Goal: Task Accomplishment & Management: Complete application form

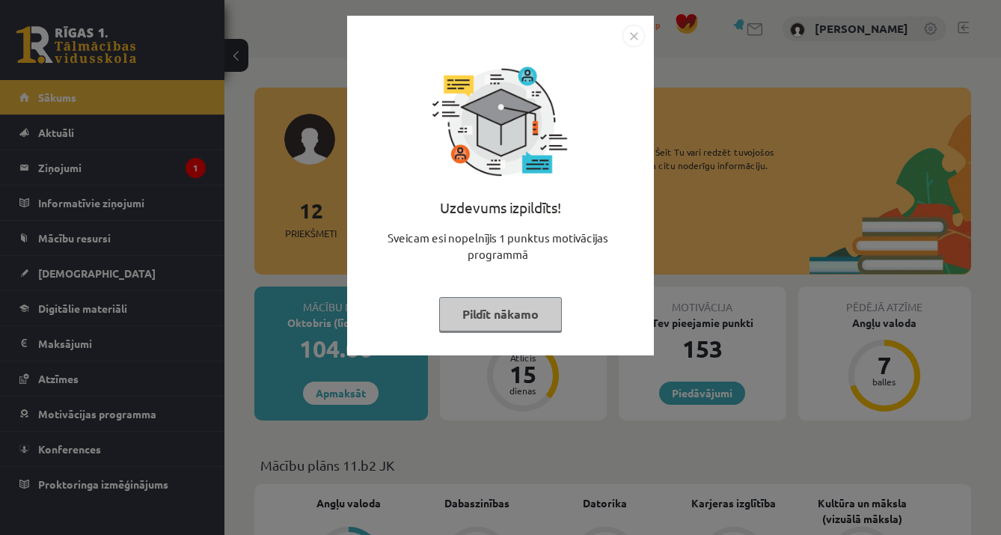
click at [531, 329] on button "Pildīt nākamo" at bounding box center [500, 314] width 123 height 34
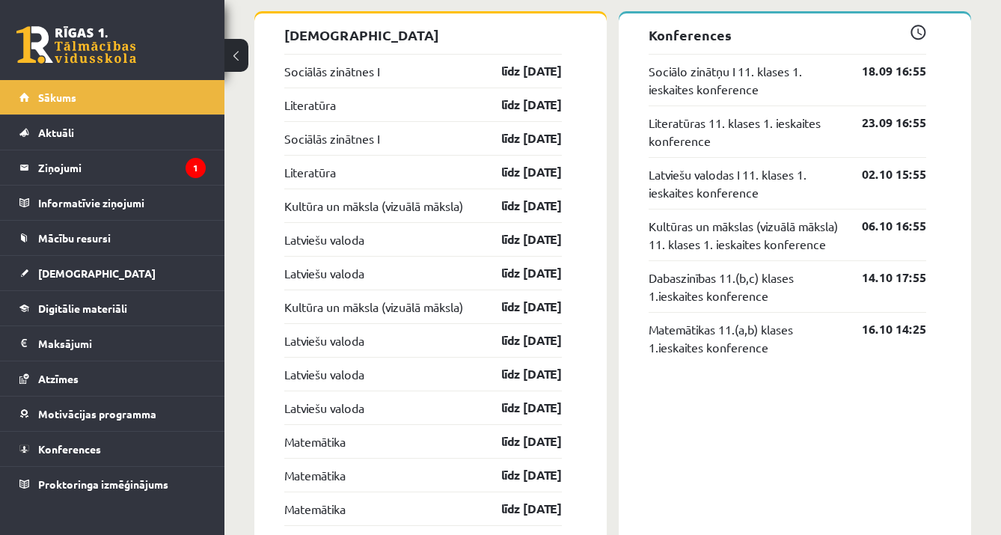
scroll to position [1369, 0]
click at [536, 77] on link "līdz [DATE]" at bounding box center [518, 70] width 87 height 18
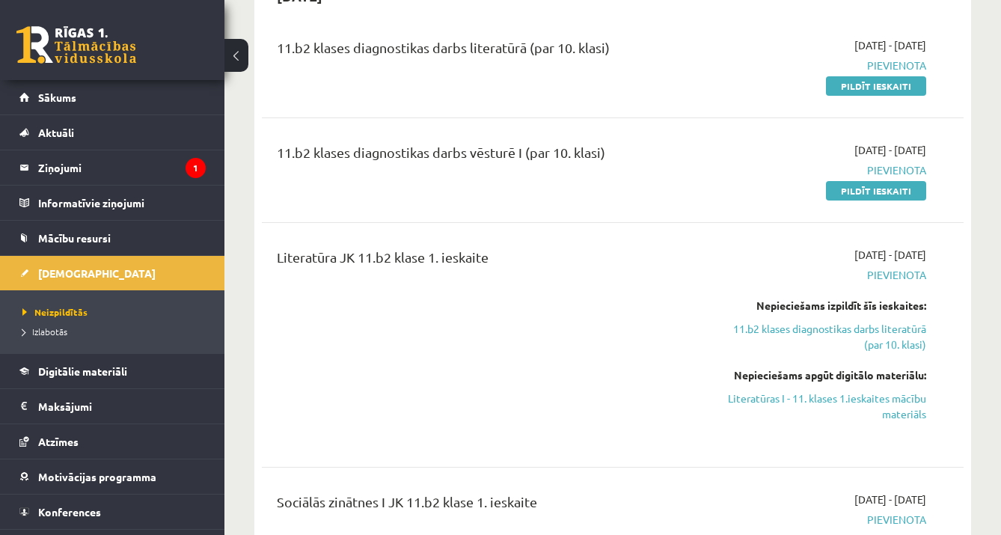
scroll to position [178, 0]
click at [918, 92] on div "11.b2 klases diagnostikas darbs literatūrā (par 10. klasi) 2025-09-16 - 2025-09…" at bounding box center [613, 64] width 702 height 86
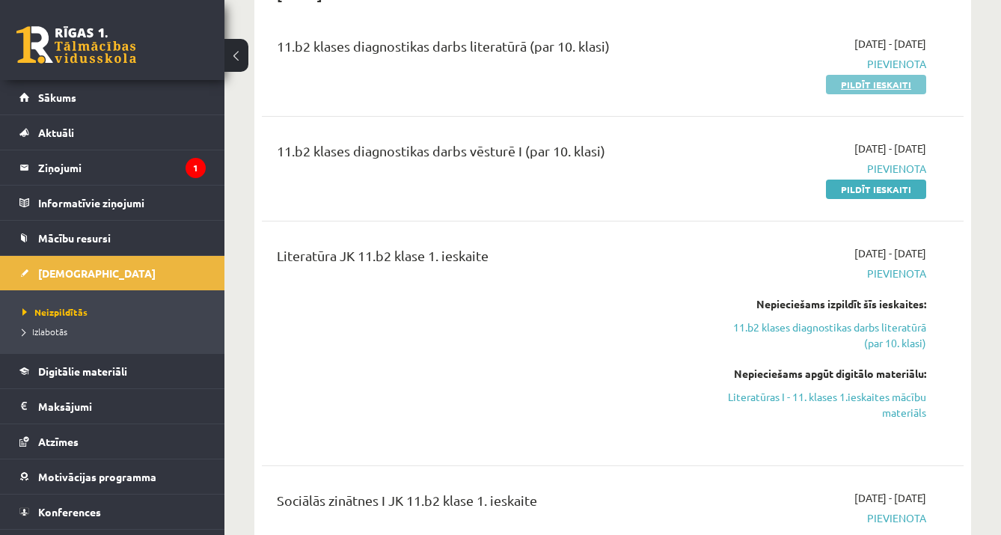
click at [846, 86] on link "Pildīt ieskaiti" at bounding box center [876, 84] width 100 height 19
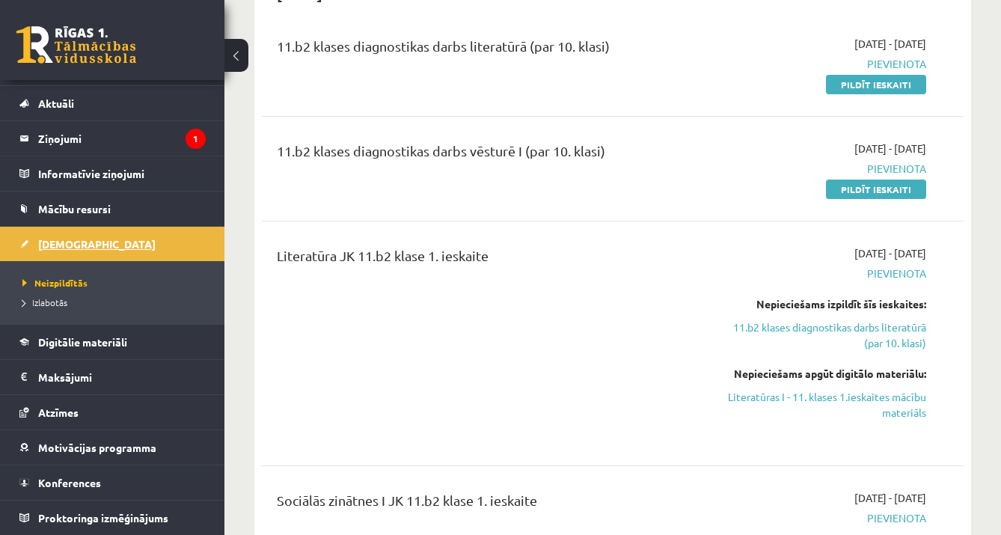
scroll to position [29, 0]
click at [94, 207] on span "Mācību resursi" at bounding box center [74, 208] width 73 height 13
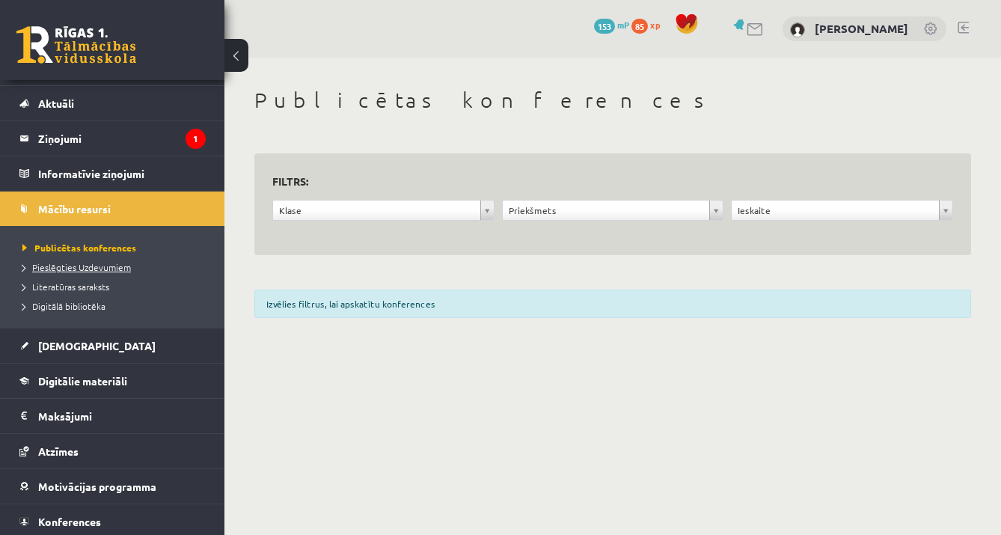
click at [106, 269] on span "Pieslēgties Uzdevumiem" at bounding box center [76, 267] width 108 height 12
click at [104, 269] on span "Pieslēgties Uzdevumiem" at bounding box center [81, 267] width 119 height 12
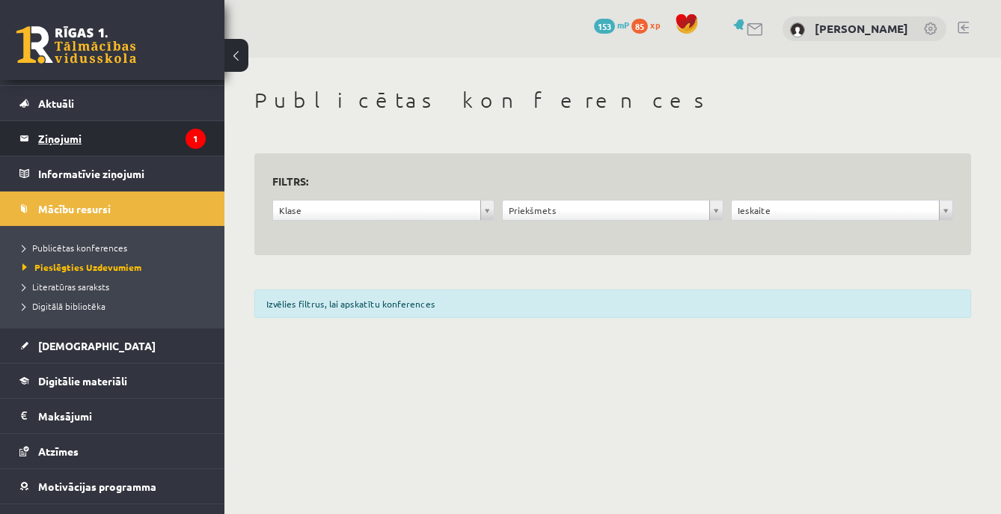
click at [121, 129] on legend "Ziņojumi 1" at bounding box center [122, 138] width 168 height 34
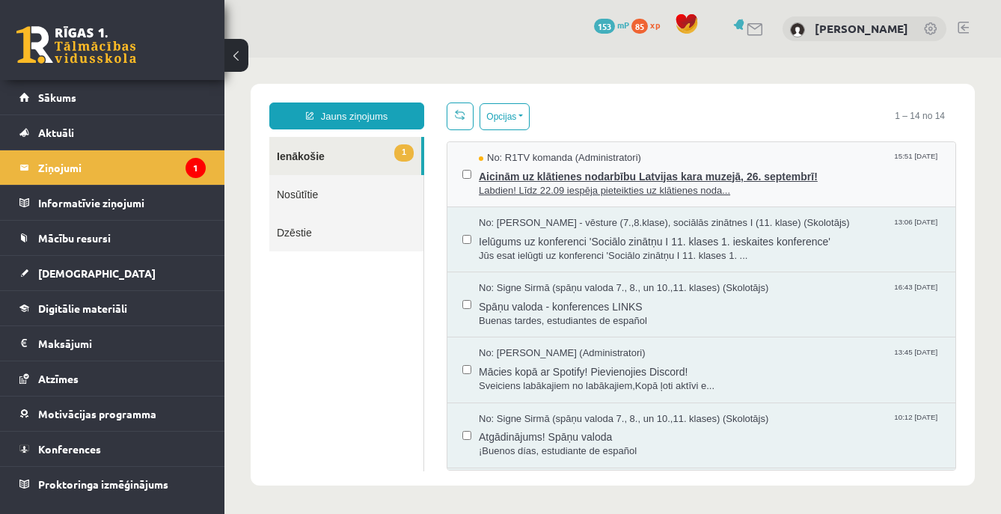
click at [687, 190] on span "Labdien! Līdz 22.09 iespēja pieteikties uz klātienes noda..." at bounding box center [710, 191] width 462 height 14
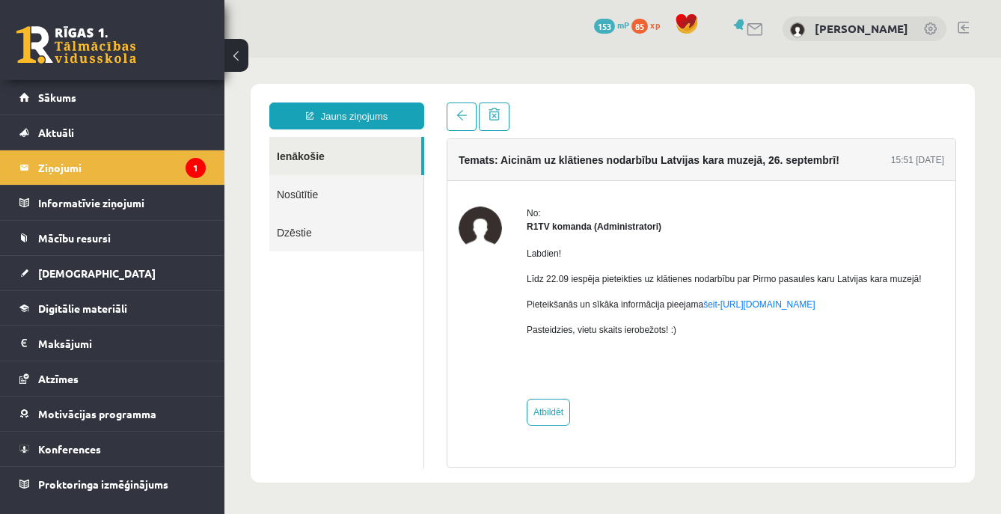
click at [805, 311] on p "Pieteikšanās un sīkāka informācija pieejama šeit - https://eskola.r1tv.lv/campa…" at bounding box center [724, 304] width 395 height 13
click at [804, 310] on link "https://eskola.r1tv.lv/campaign/35" at bounding box center [768, 304] width 95 height 10
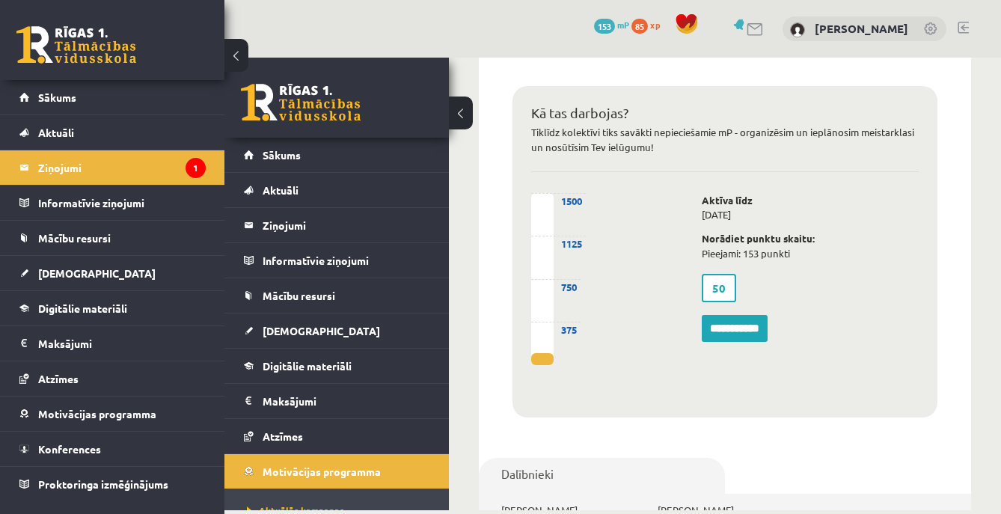
scroll to position [907, 0]
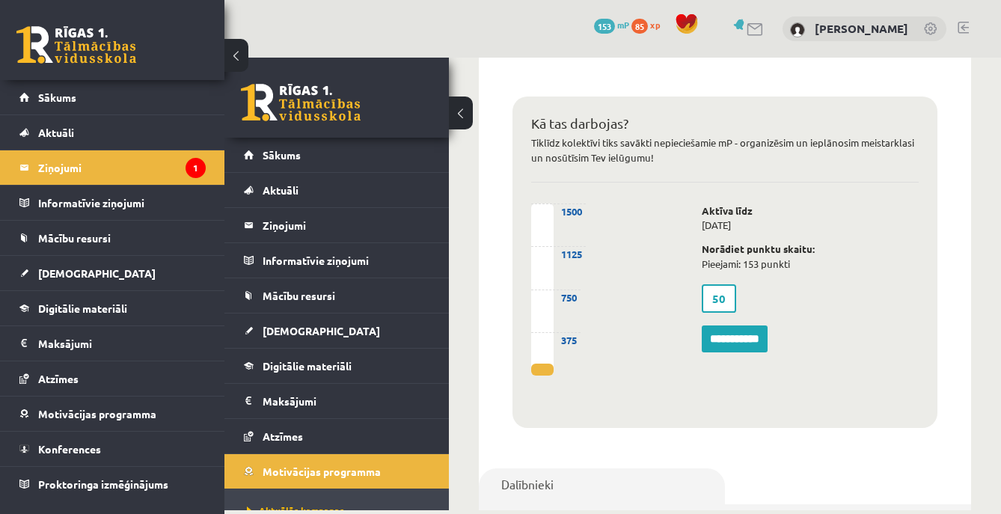
click at [738, 333] on input "**********" at bounding box center [735, 338] width 66 height 27
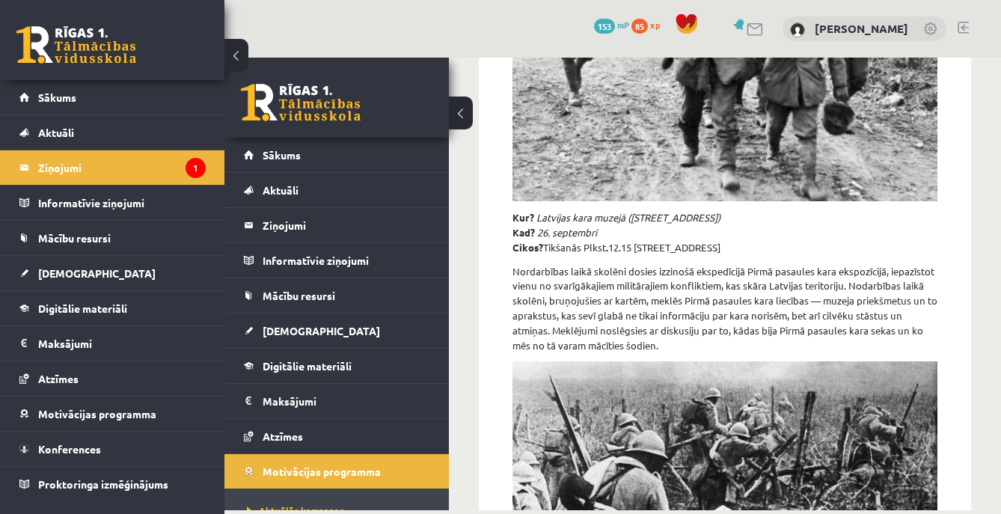
scroll to position [364, 0]
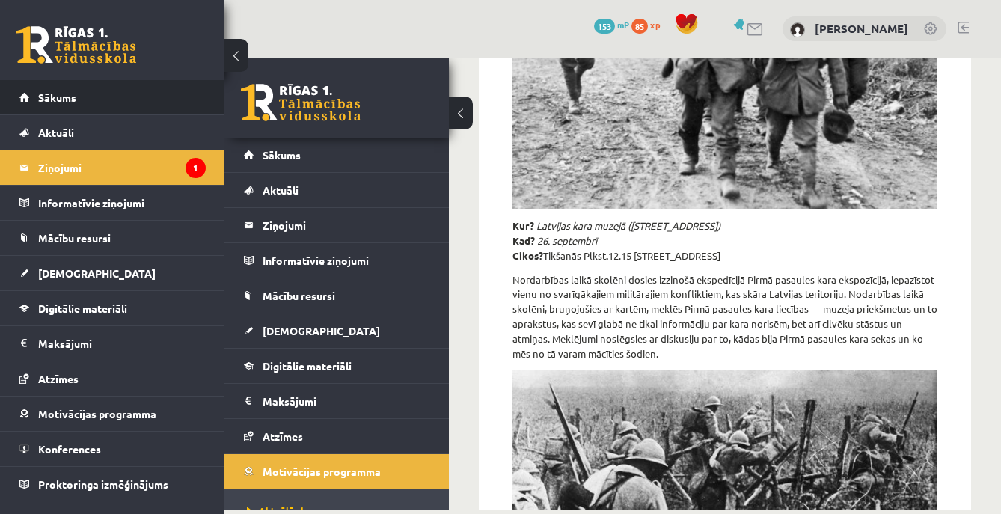
click at [125, 106] on link "Sākums" at bounding box center [112, 97] width 186 height 34
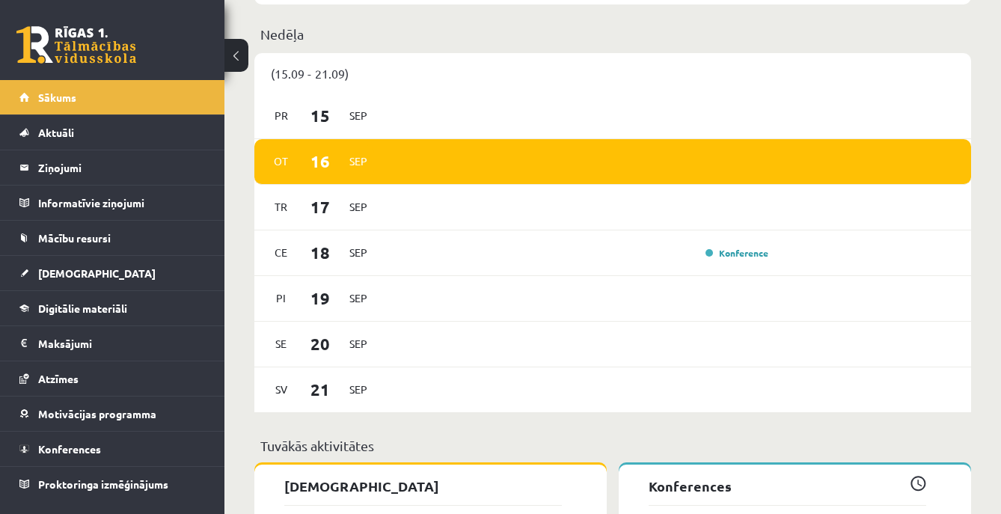
scroll to position [916, 0]
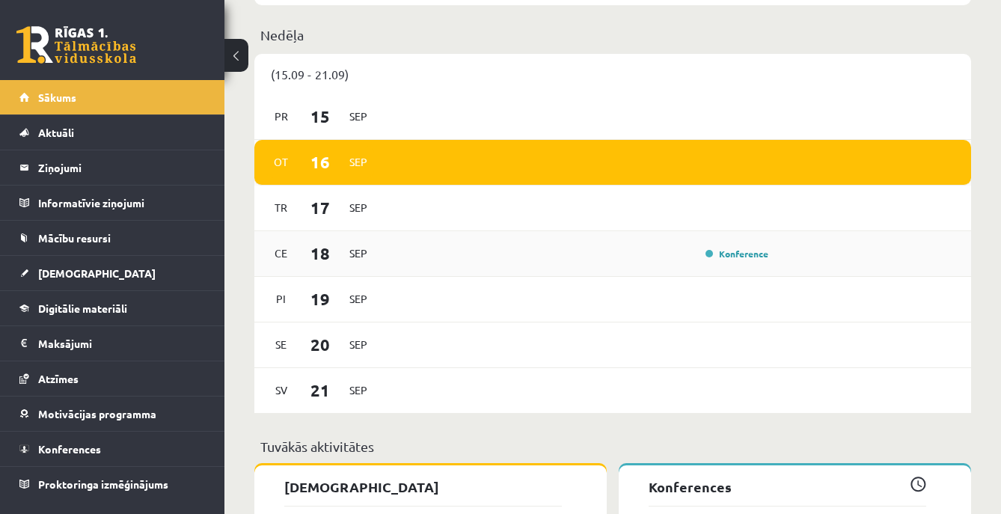
click at [550, 259] on div "Konference" at bounding box center [579, 253] width 388 height 16
click at [728, 260] on div "Konference" at bounding box center [735, 253] width 75 height 15
click at [728, 258] on link "Konference" at bounding box center [737, 254] width 63 height 12
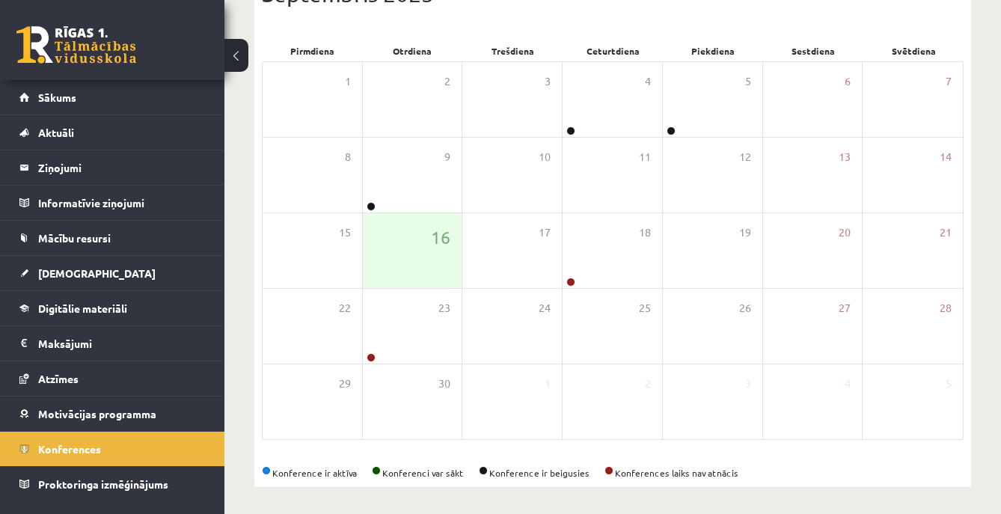
scroll to position [198, 0]
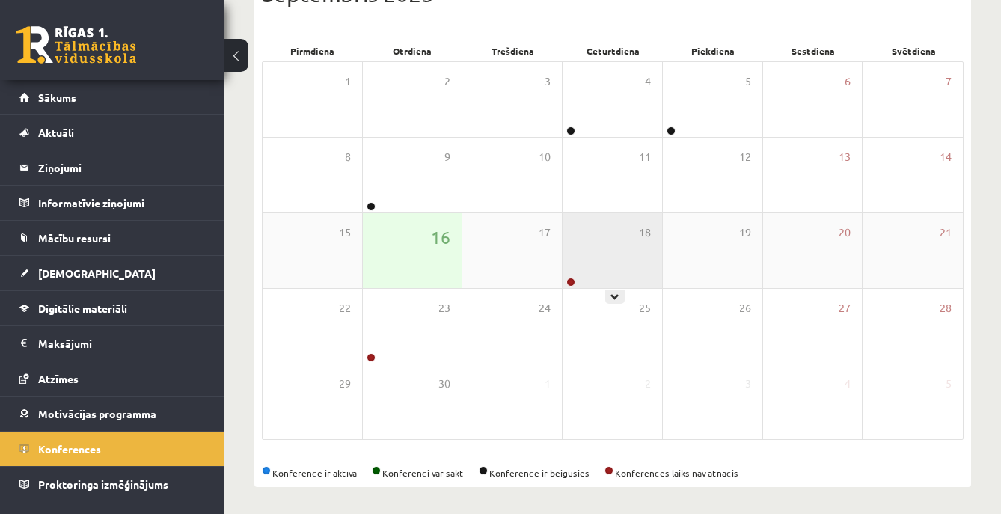
click at [572, 287] on div at bounding box center [570, 283] width 14 height 10
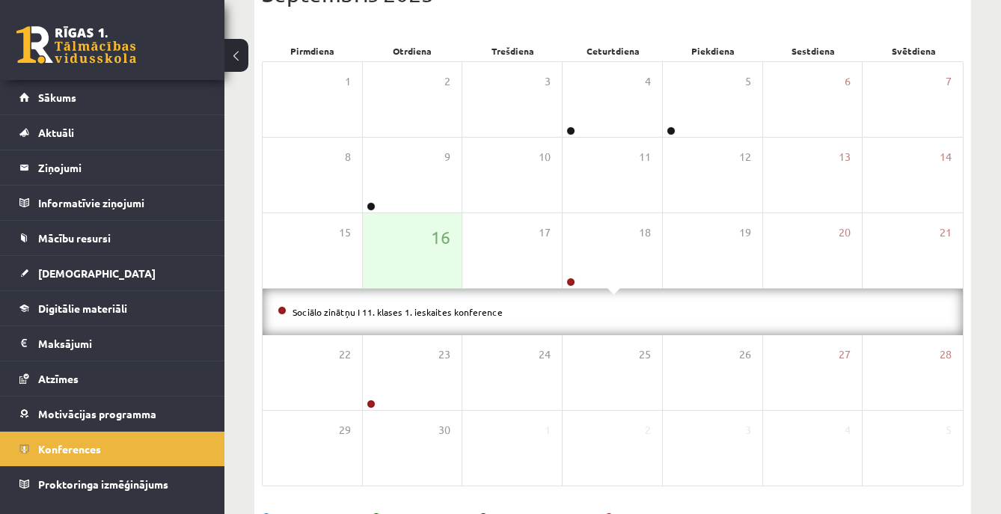
click at [572, 289] on div "Sociālo zinātņu I 11. klases 1. ieskaites konference" at bounding box center [613, 312] width 700 height 46
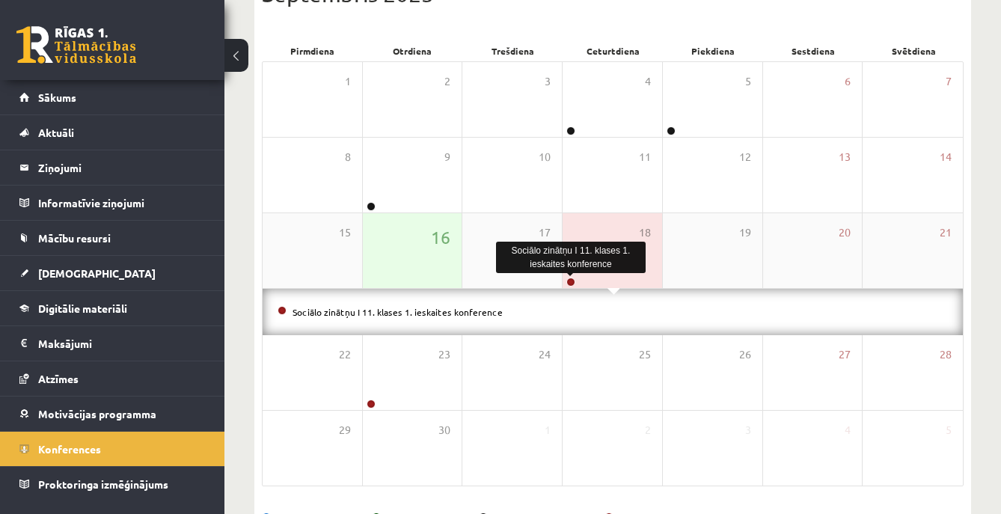
click at [571, 284] on link at bounding box center [570, 282] width 9 height 9
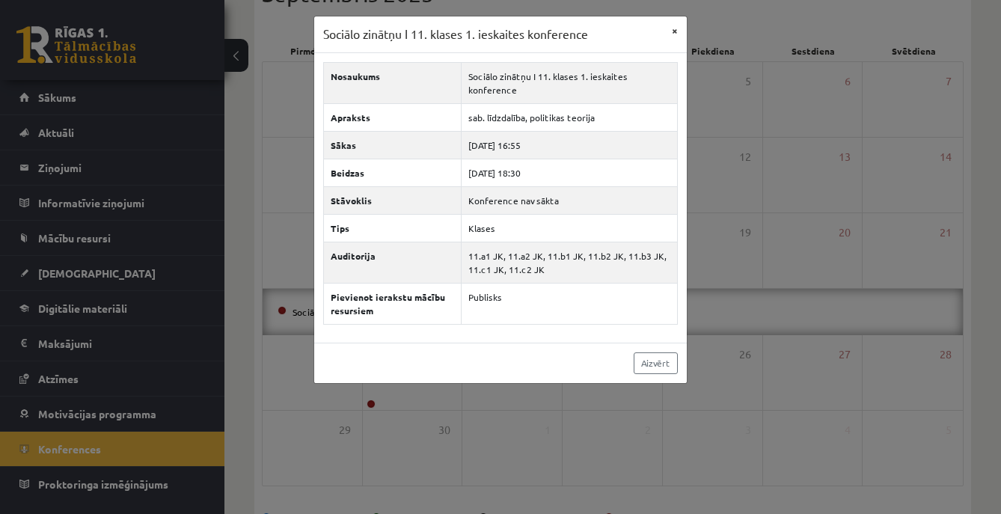
click at [675, 34] on button "×" at bounding box center [675, 30] width 24 height 28
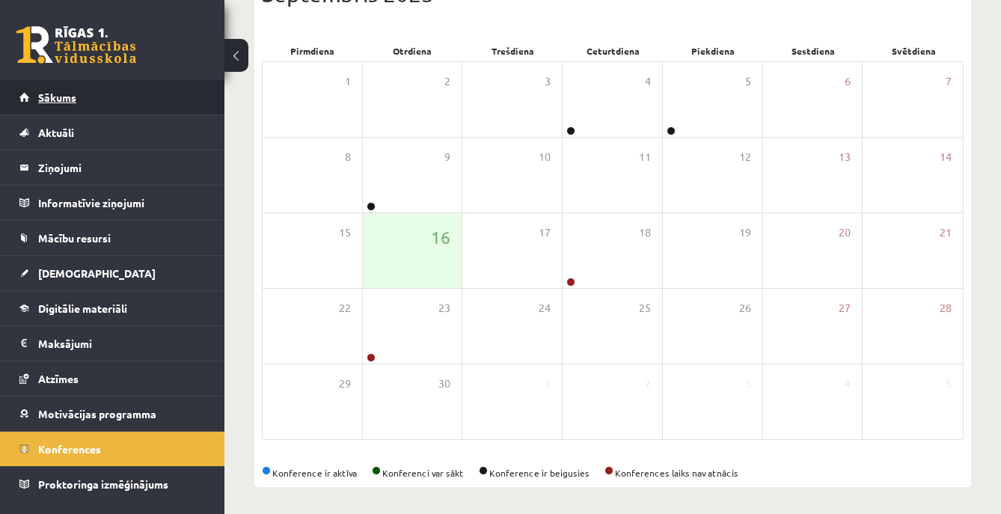
click at [111, 102] on link "Sākums" at bounding box center [112, 97] width 186 height 34
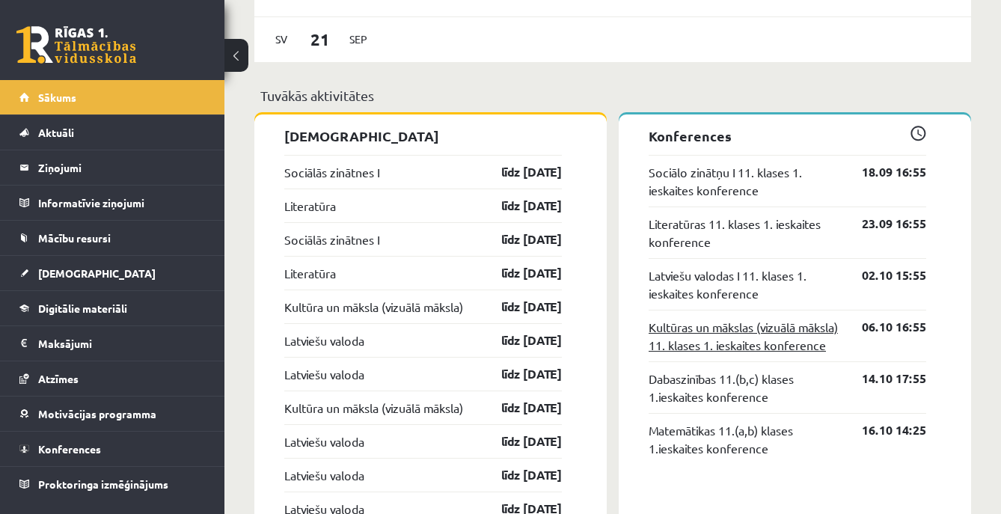
scroll to position [1268, 0]
click at [359, 174] on link "Sociālās zinātnes I" at bounding box center [331, 171] width 95 height 18
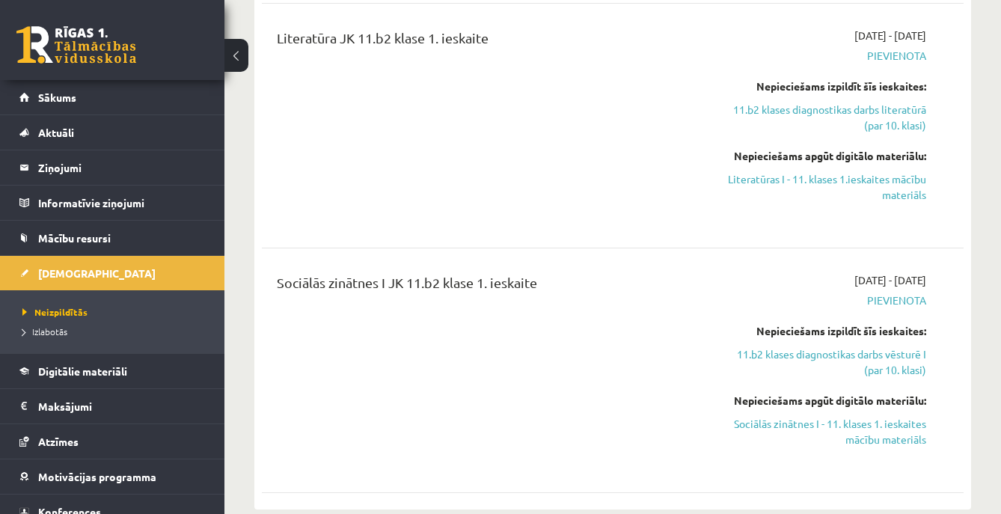
scroll to position [418, 0]
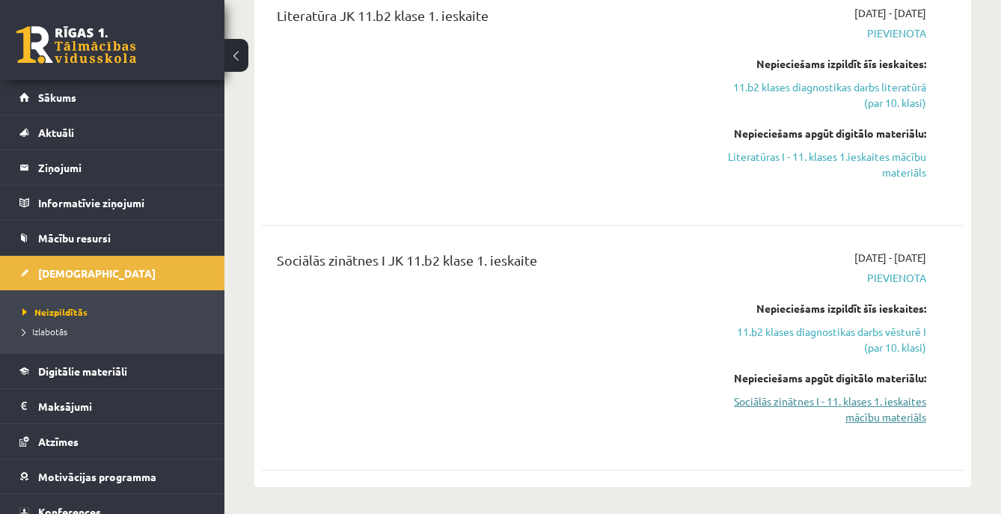
click at [845, 401] on link "Sociālās zinātnes I - 11. klases 1. ieskaites mācību materiāls" at bounding box center [825, 409] width 201 height 31
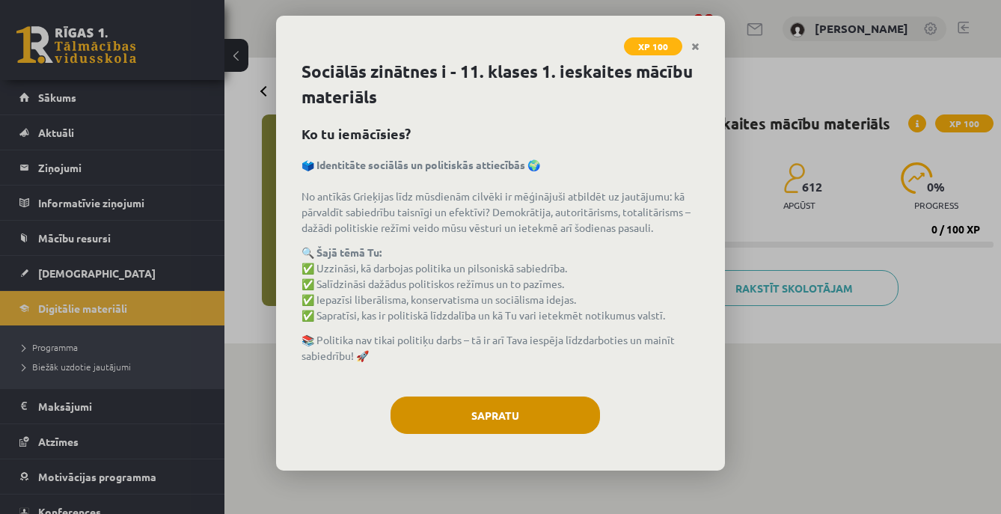
click at [545, 420] on button "Sapratu" at bounding box center [496, 415] width 210 height 37
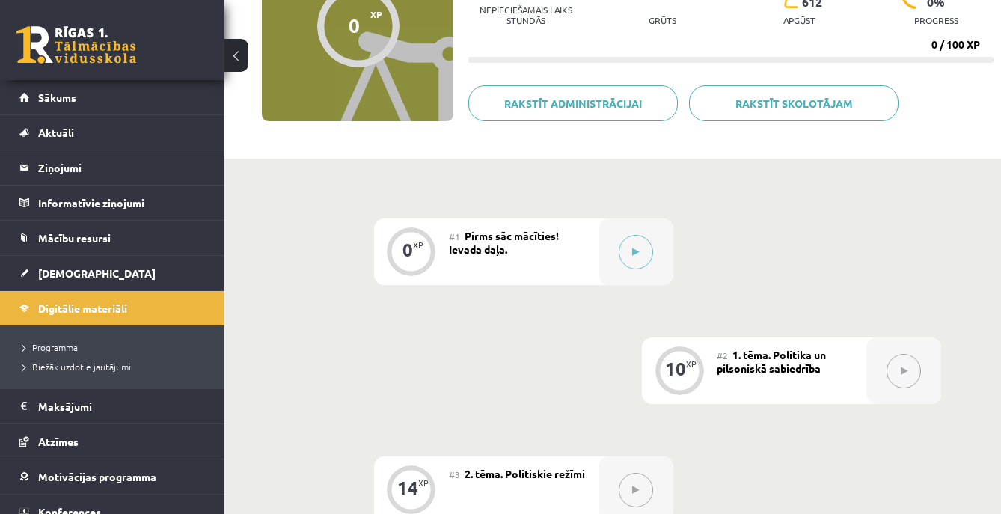
scroll to position [198, 0]
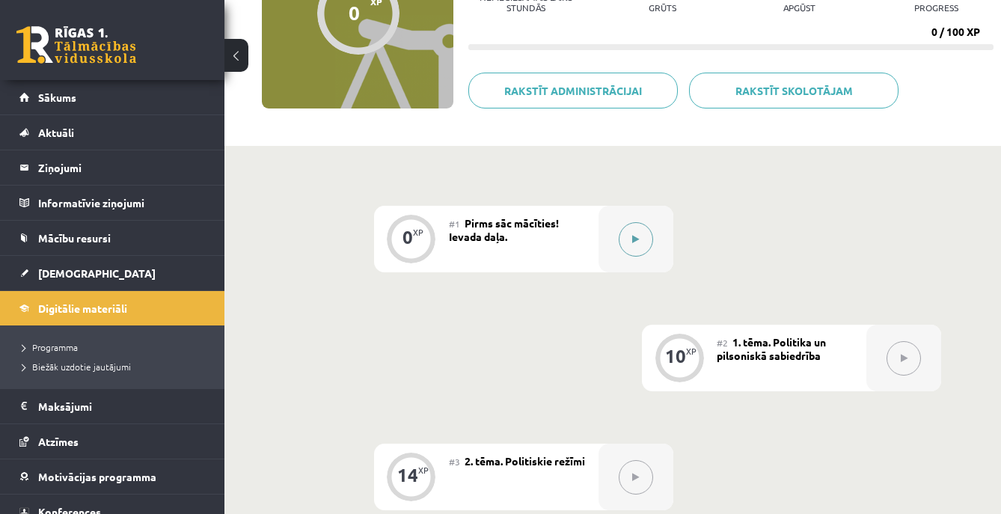
click at [636, 245] on button at bounding box center [636, 239] width 34 height 34
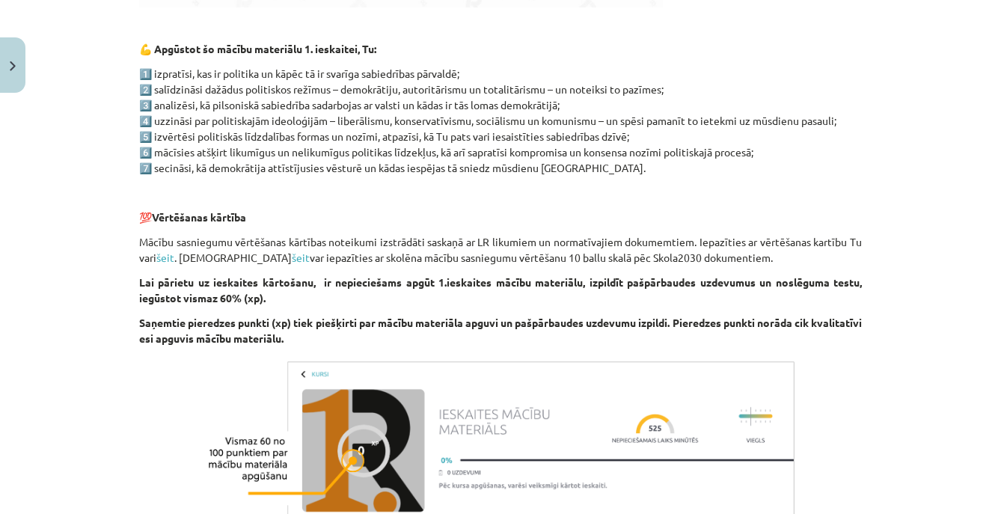
scroll to position [745, 0]
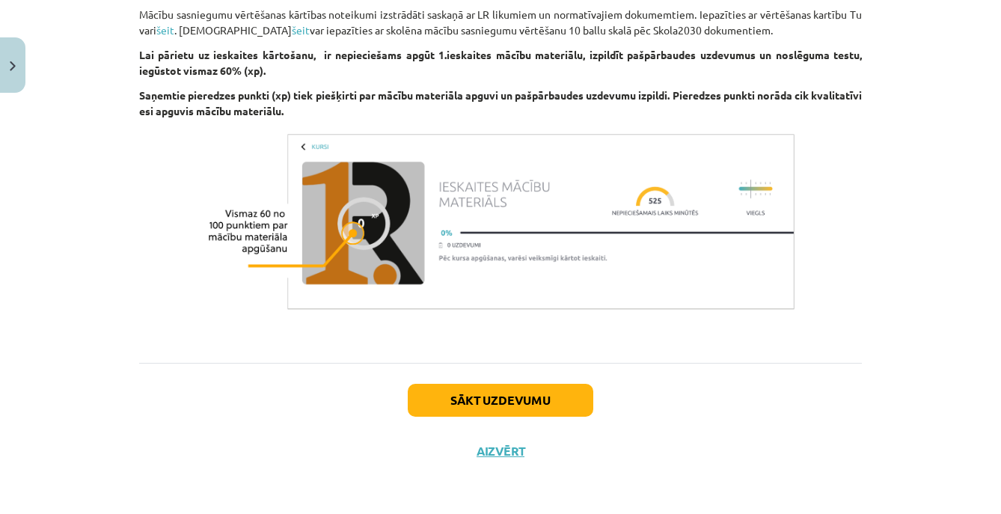
click at [547, 388] on button "Sākt uzdevumu" at bounding box center [501, 400] width 186 height 33
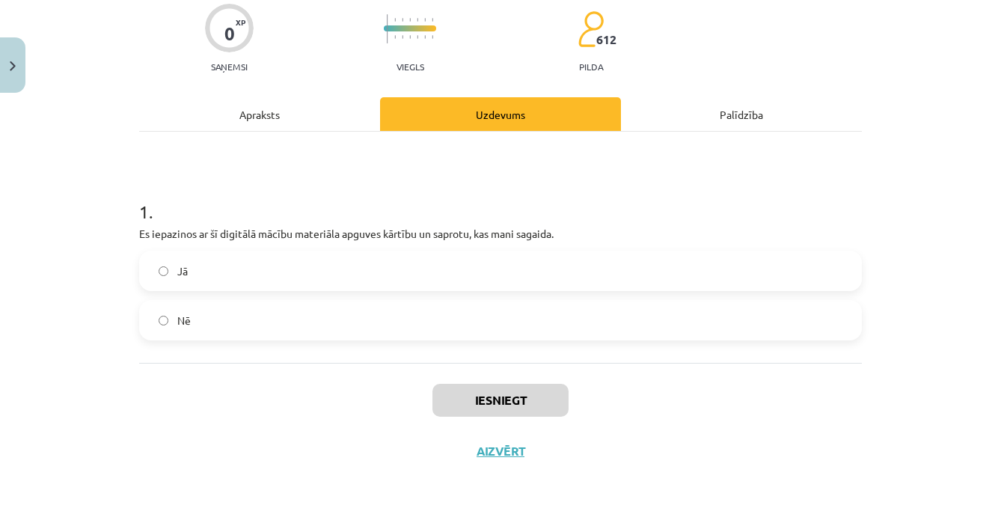
click at [376, 275] on label "Jā" at bounding box center [501, 270] width 720 height 37
click at [453, 395] on button "Iesniegt" at bounding box center [500, 400] width 136 height 33
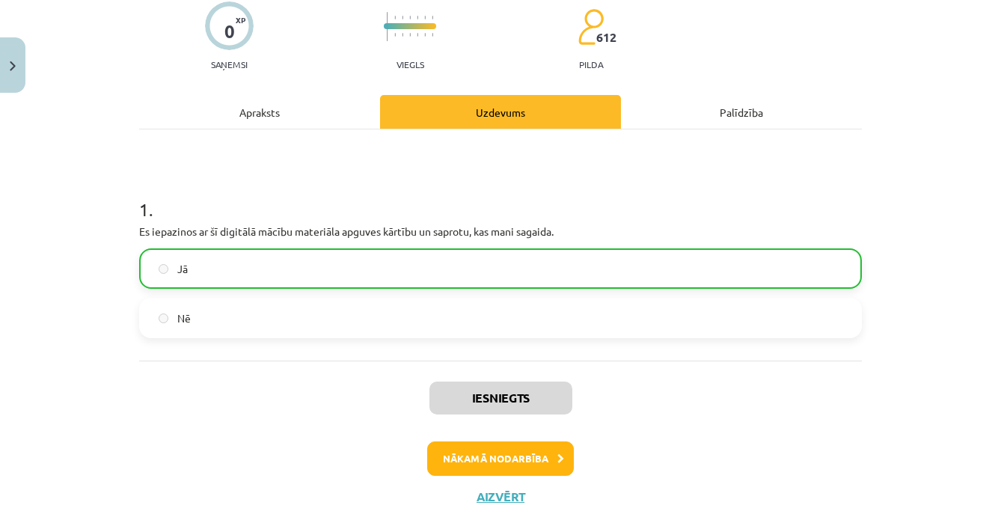
click at [545, 464] on button "Nākamā nodarbība" at bounding box center [500, 458] width 147 height 34
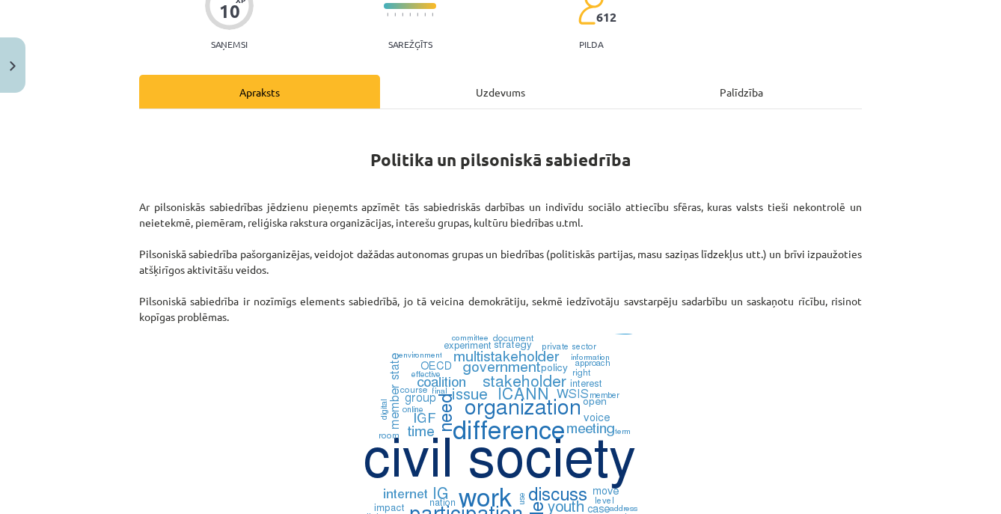
scroll to position [150, 0]
